Goal: Register for event/course

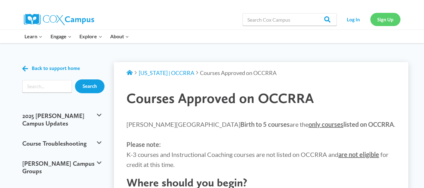
click at [388, 15] on link "Sign Up" at bounding box center [385, 19] width 30 height 13
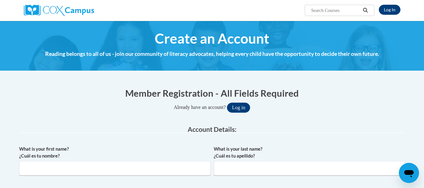
type input "sharondrodas1@hotmail.com"
click at [390, 8] on link "Log In" at bounding box center [390, 10] width 22 height 10
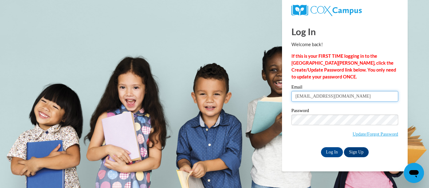
click at [351, 94] on input "sharondrodas1@hotmail.com" at bounding box center [344, 96] width 107 height 11
type input "mildredcintron0919@gmail.com"
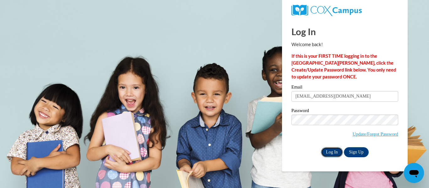
click at [329, 151] on input "Log In" at bounding box center [332, 152] width 22 height 10
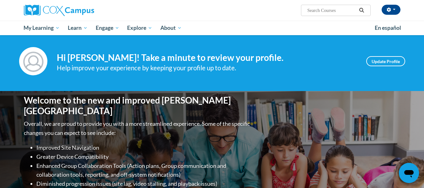
scroll to position [3, 0]
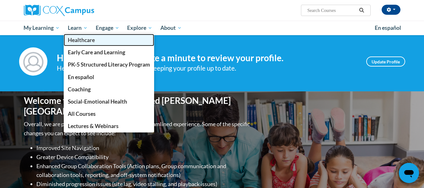
click at [84, 35] on link "Healthcare" at bounding box center [109, 40] width 90 height 12
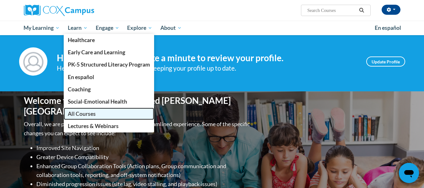
click at [88, 113] on span "All Courses" at bounding box center [82, 113] width 28 height 7
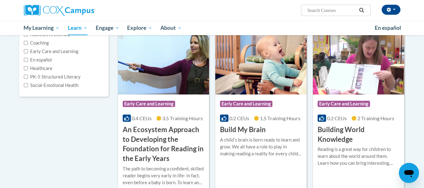
scroll to position [88, 0]
click at [365, 75] on img at bounding box center [358, 63] width 91 height 64
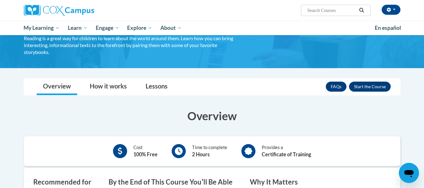
scroll to position [46, 0]
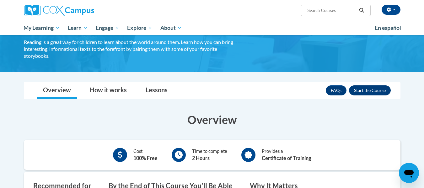
click at [374, 92] on button "Enroll" at bounding box center [370, 90] width 42 height 10
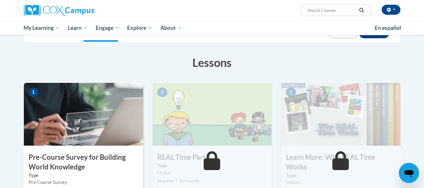
scroll to position [79, 0]
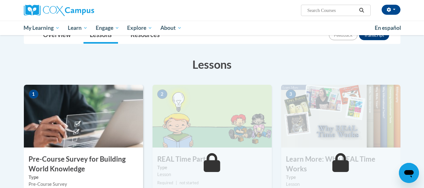
click at [91, 114] on img at bounding box center [83, 116] width 119 height 63
click at [72, 164] on h3 "Pre-Course Survey for Building World Knowledge" at bounding box center [83, 163] width 119 height 19
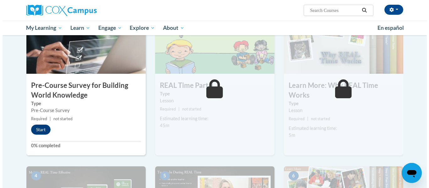
scroll to position [154, 0]
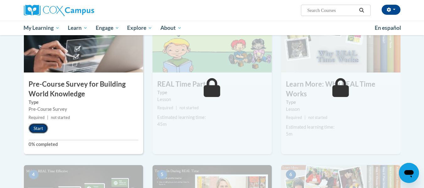
click at [36, 130] on button "Start" at bounding box center [38, 128] width 19 height 10
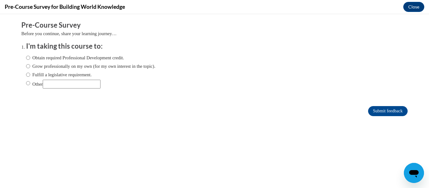
scroll to position [0, 0]
click at [26, 56] on input "Obtain required Professional Development credit." at bounding box center [28, 57] width 4 height 7
radio input "true"
click at [382, 111] on input "Submit feedback" at bounding box center [388, 111] width 40 height 10
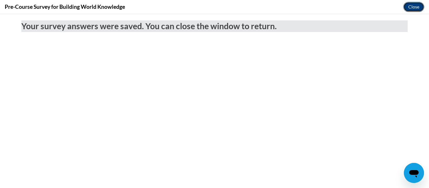
click at [413, 2] on button "Close" at bounding box center [413, 7] width 21 height 10
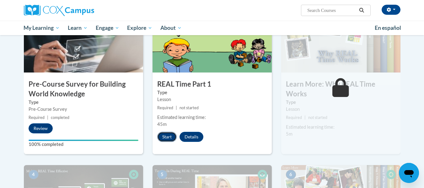
click at [159, 135] on button "Start" at bounding box center [166, 137] width 19 height 10
